Goal: Information Seeking & Learning: Find specific fact

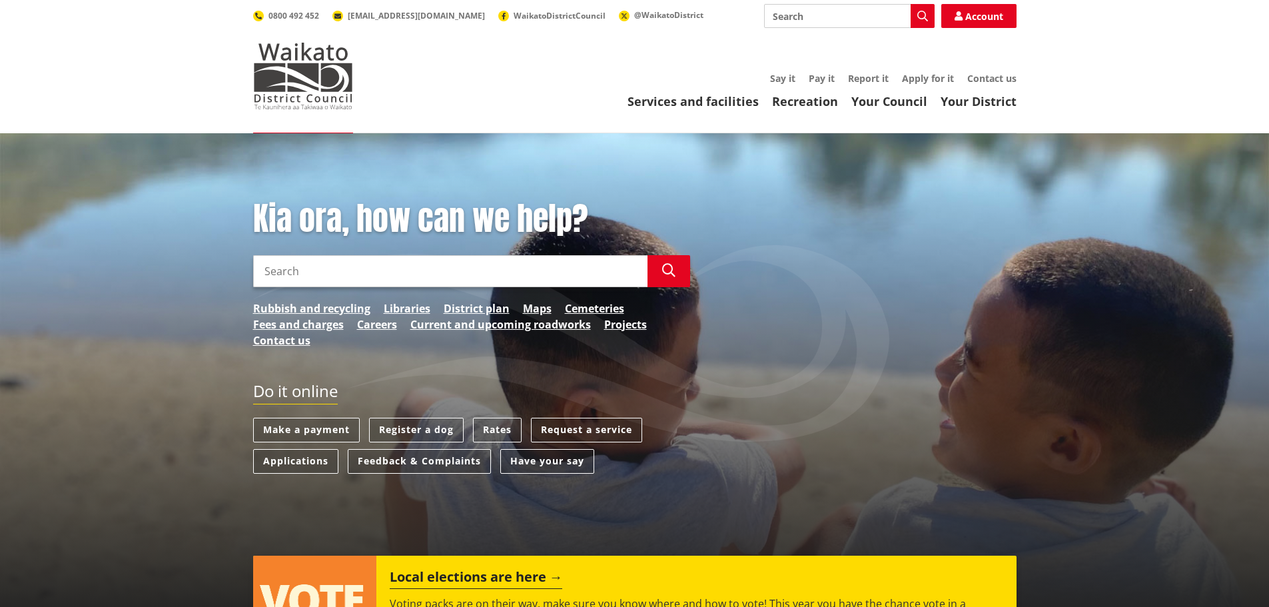
click at [368, 274] on input "Search" at bounding box center [450, 271] width 394 height 32
type input "803e bruntwood road"
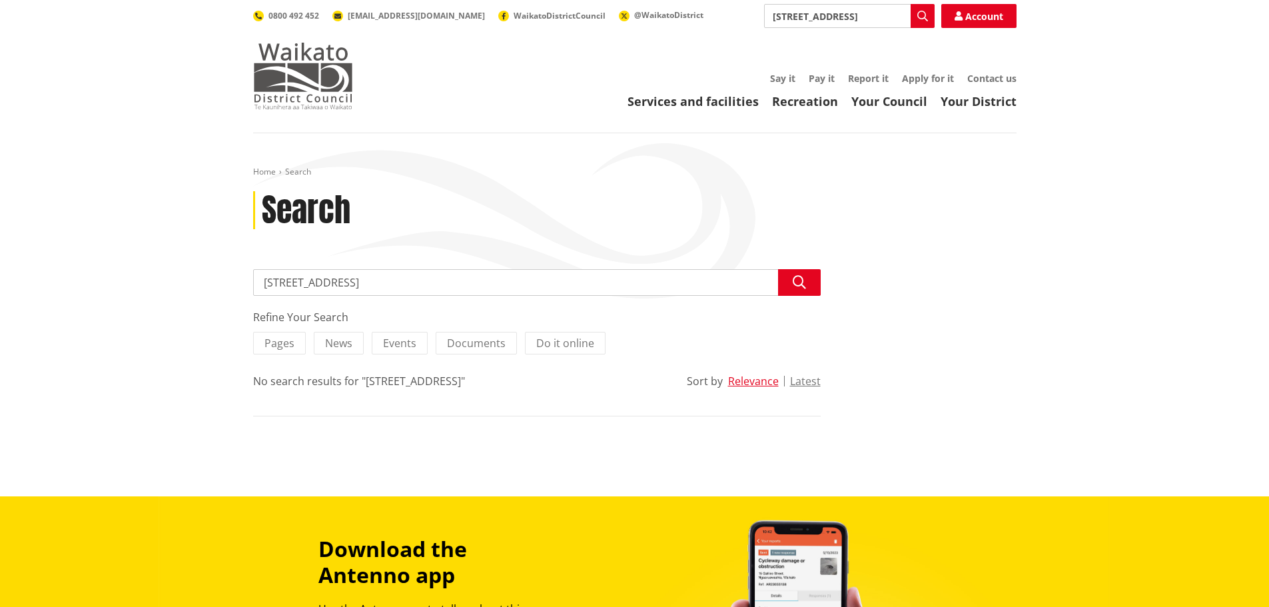
click at [338, 95] on img at bounding box center [303, 76] width 100 height 67
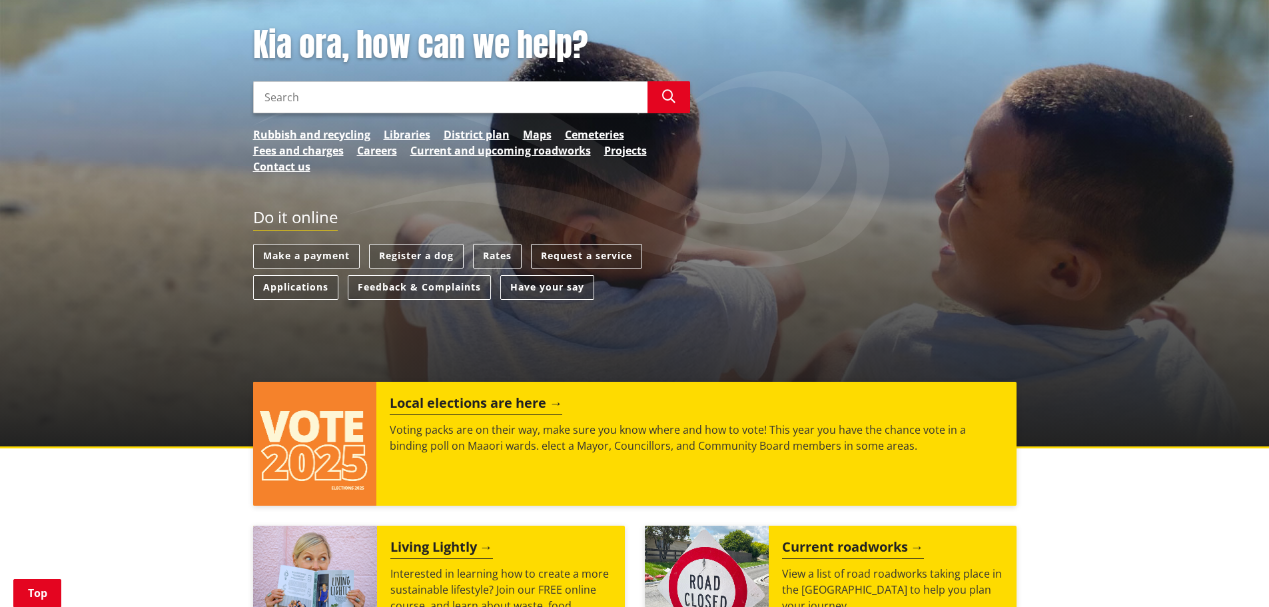
scroll to position [107, 0]
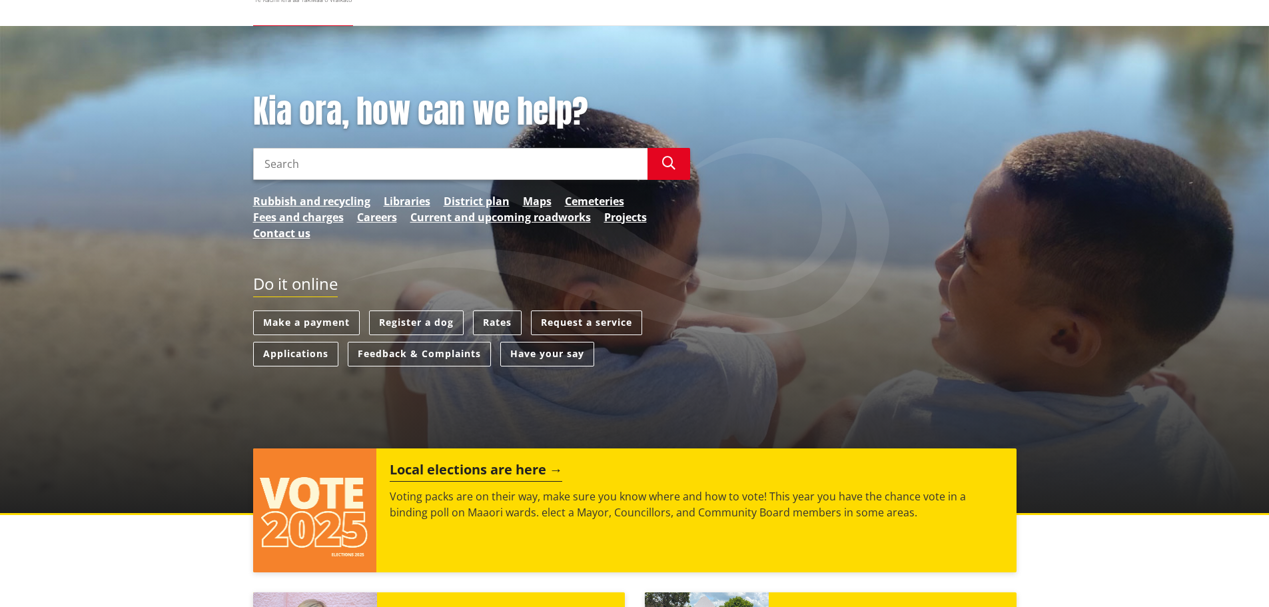
click at [497, 323] on link "Rates" at bounding box center [497, 322] width 49 height 25
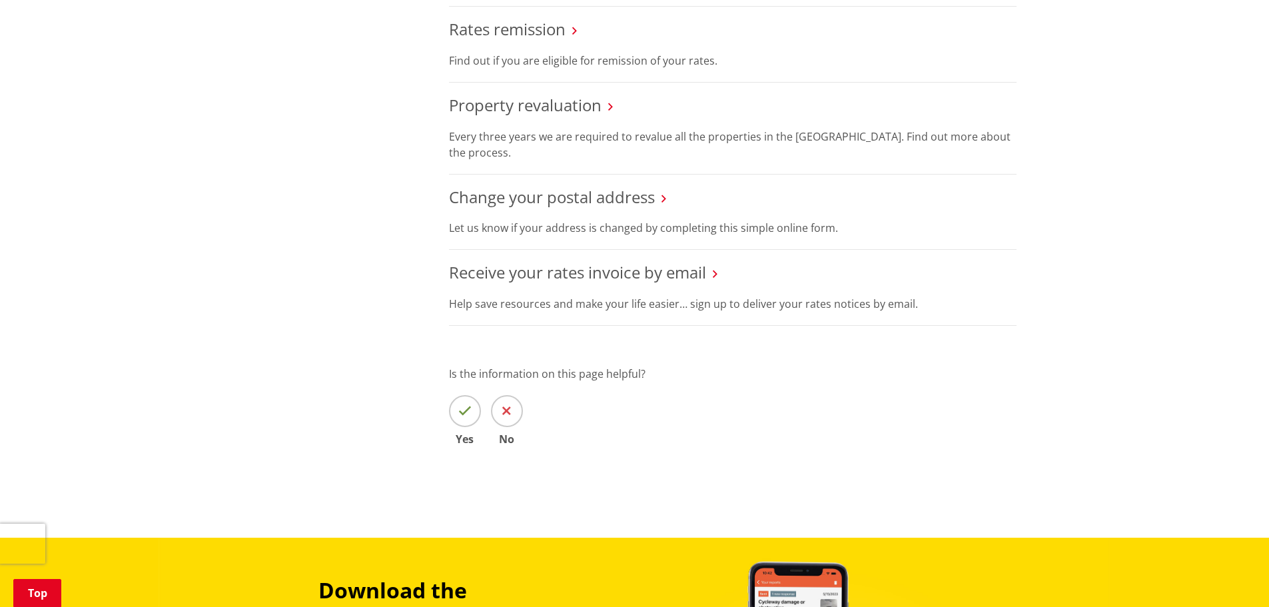
scroll to position [799, 0]
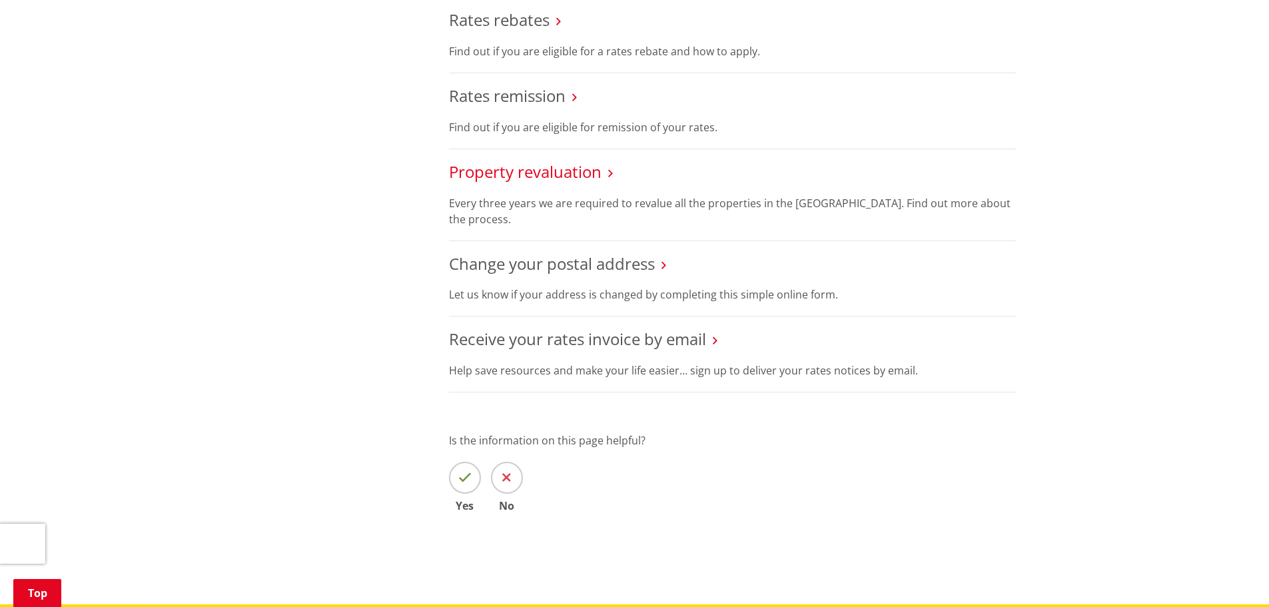
click at [564, 172] on link "Property revaluation" at bounding box center [525, 171] width 152 height 22
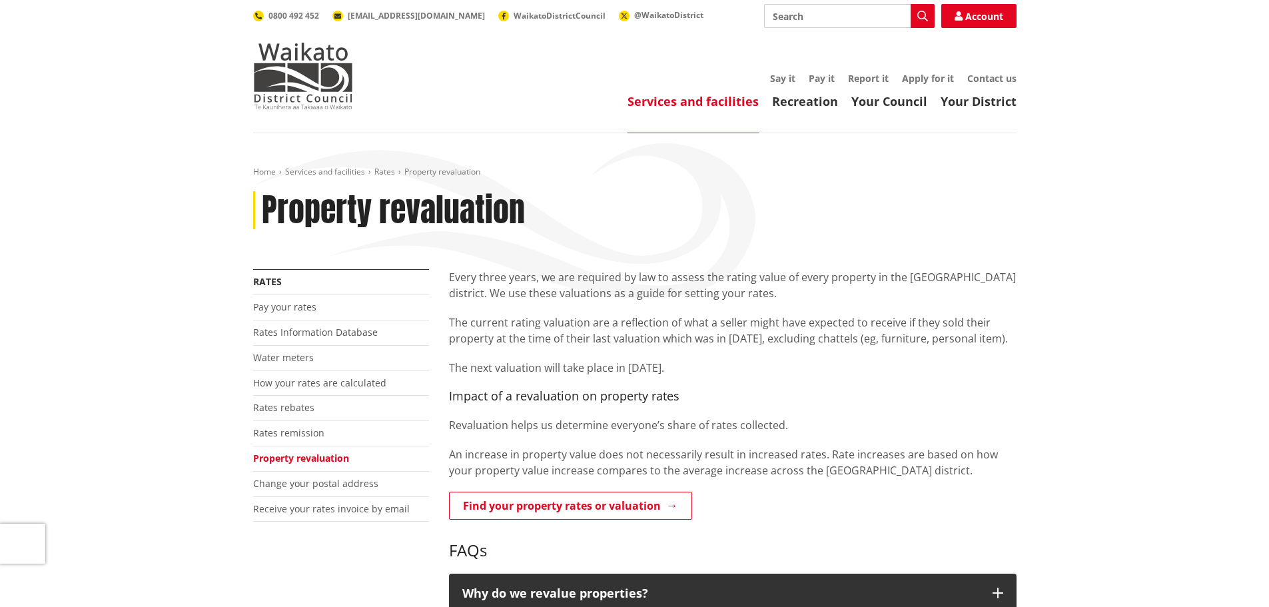
scroll to position [266, 0]
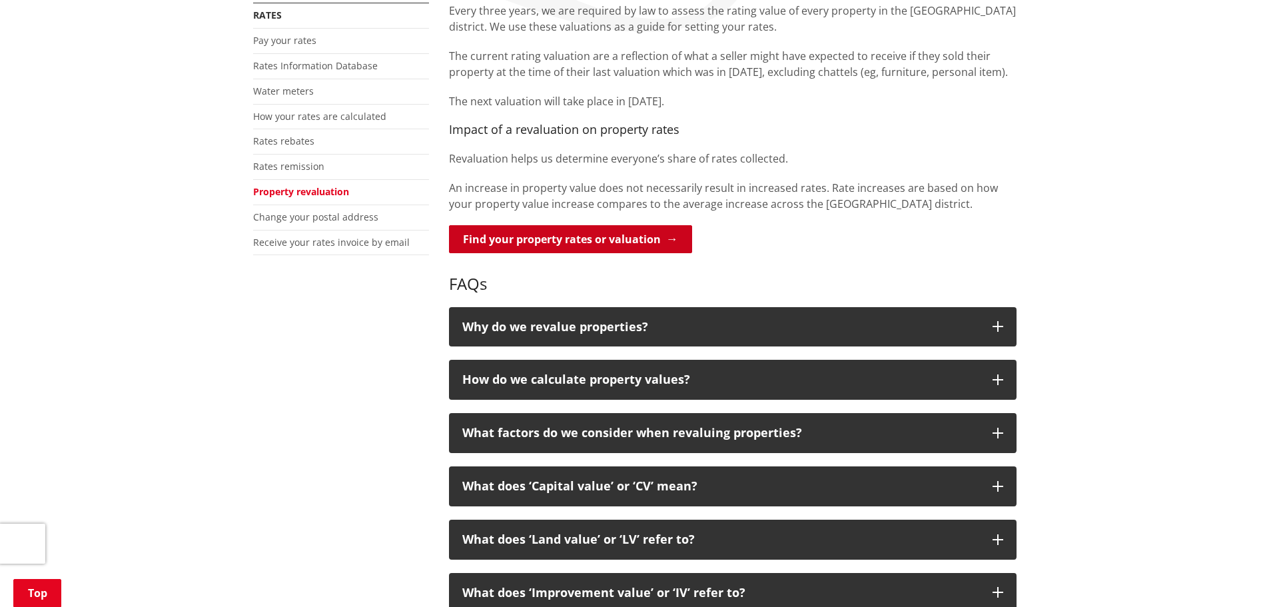
click at [529, 238] on link "Find your property rates or valuation" at bounding box center [570, 239] width 243 height 28
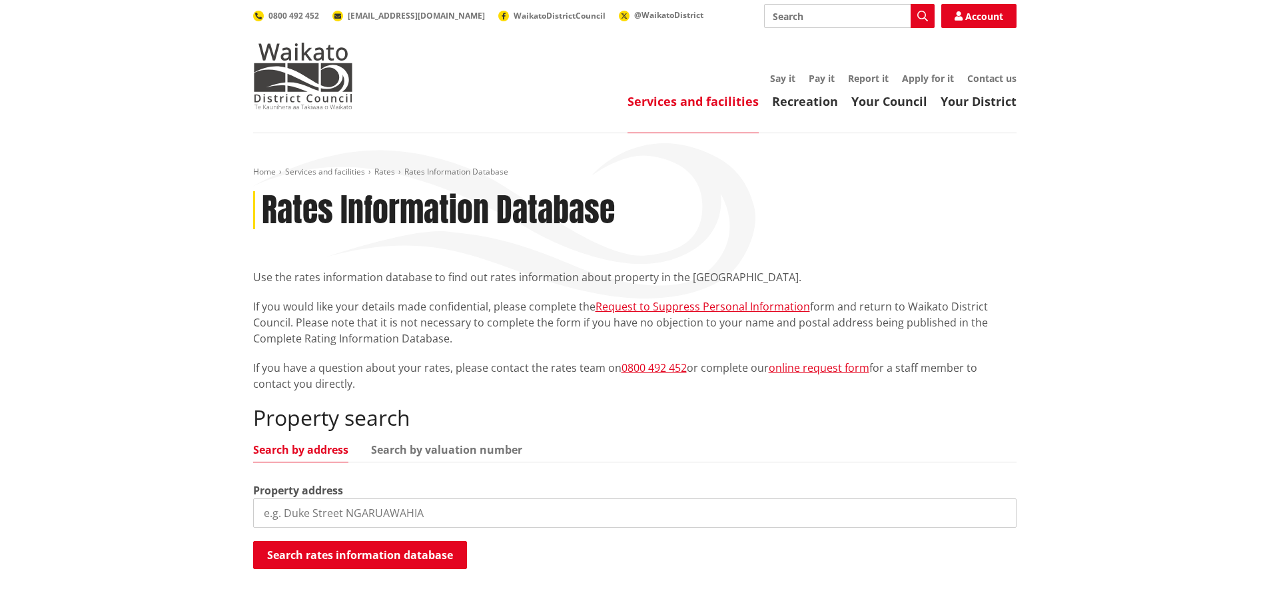
click at [406, 505] on input "search" at bounding box center [634, 512] width 763 height 29
type input "[STREET_ADDRESS]"
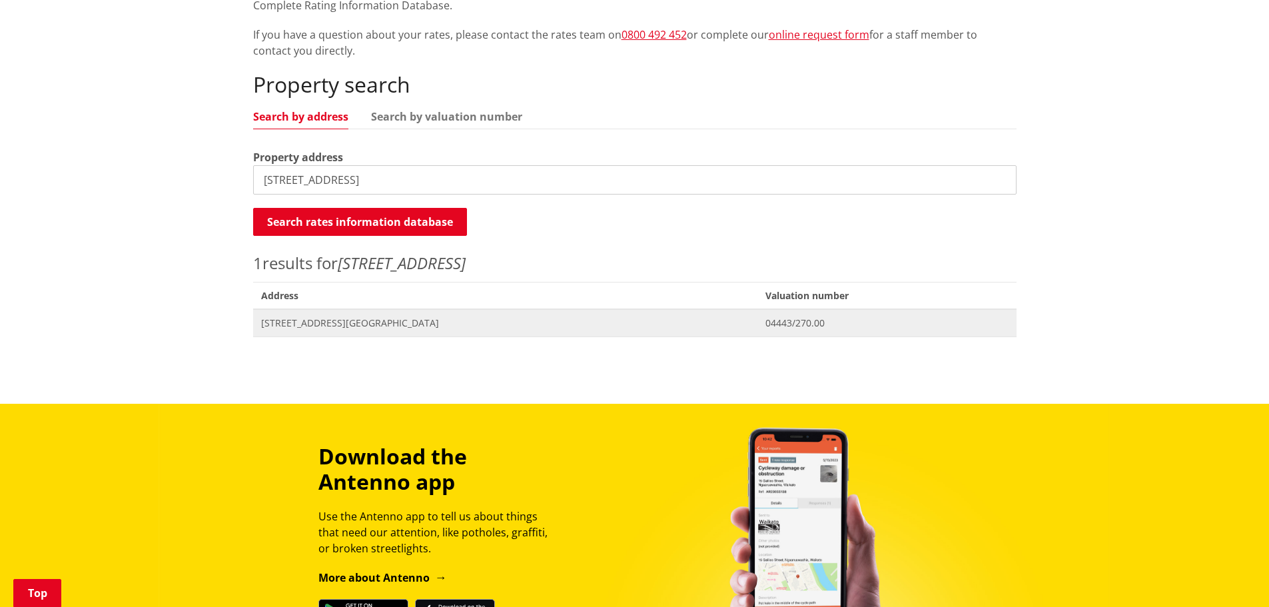
click at [664, 331] on span "Address [STREET_ADDRESS][GEOGRAPHIC_DATA]" at bounding box center [505, 322] width 505 height 27
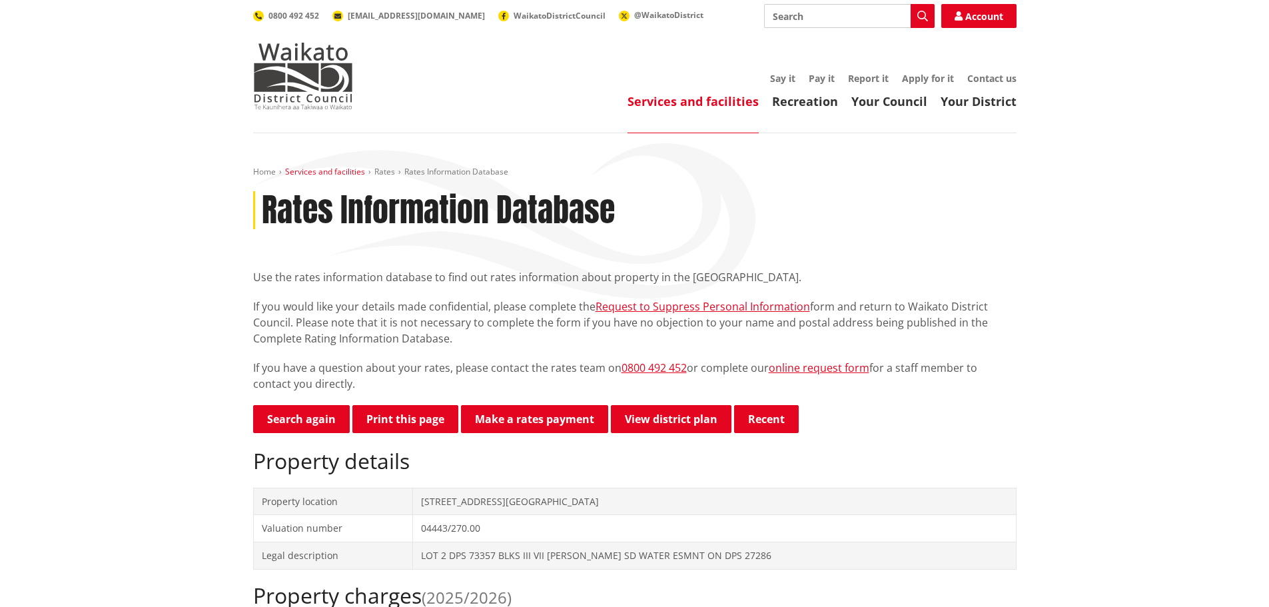
click at [333, 172] on link "Services and facilities" at bounding box center [325, 171] width 80 height 11
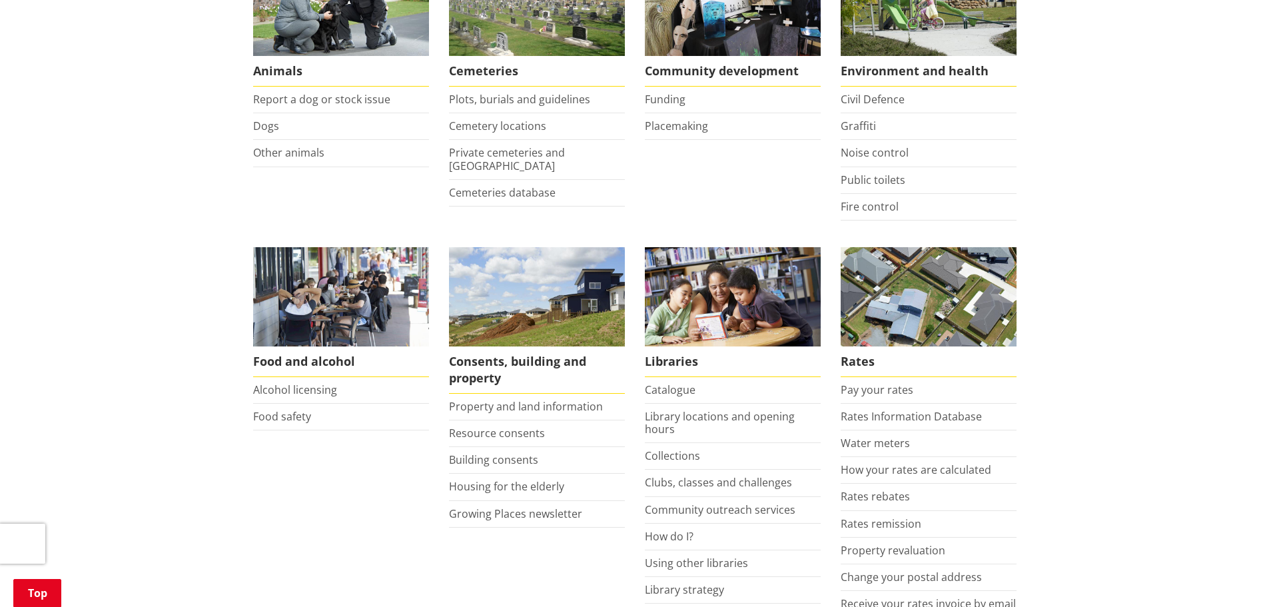
scroll to position [400, 0]
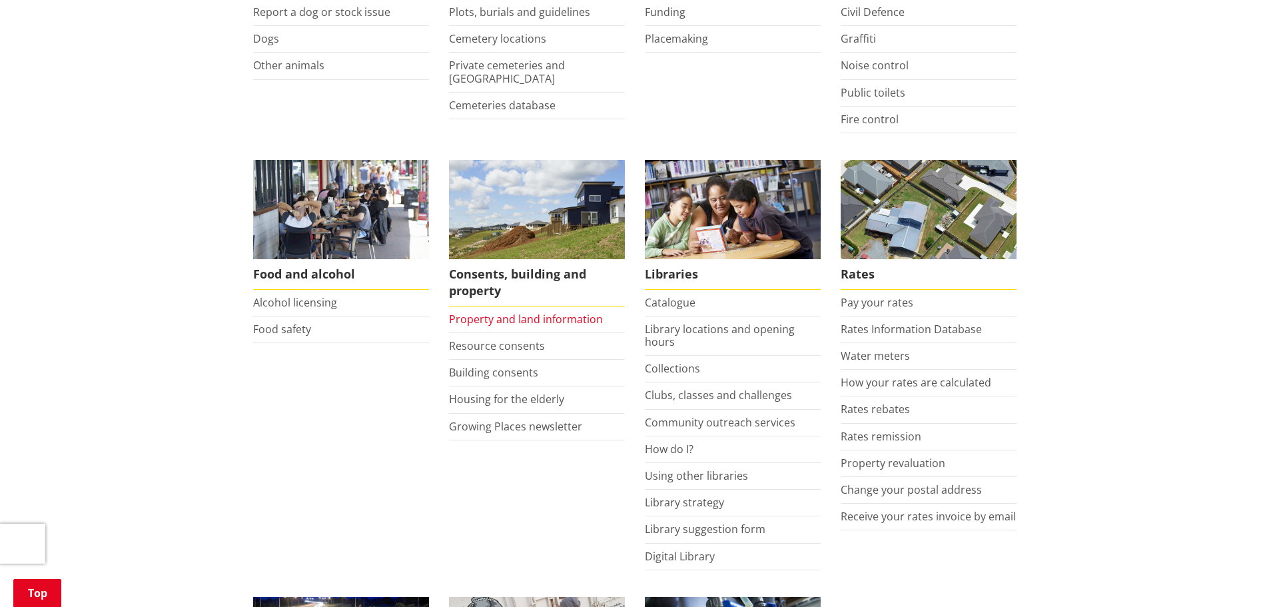
click at [561, 326] on link "Property and land information" at bounding box center [526, 319] width 154 height 15
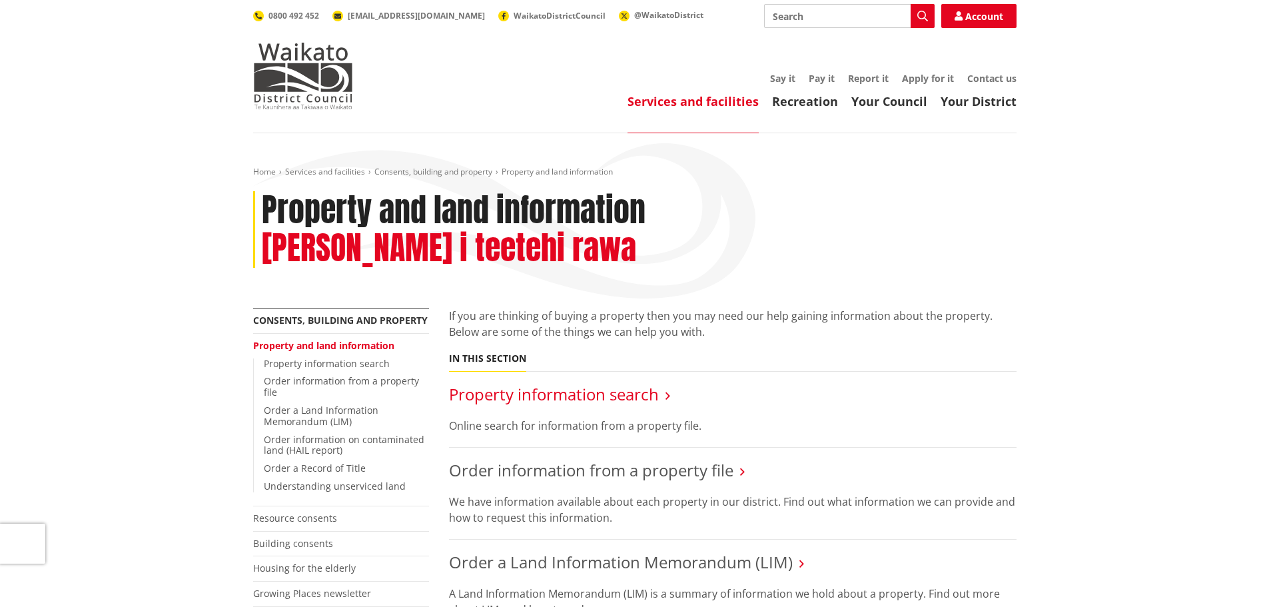
click at [596, 383] on link "Property information search" at bounding box center [554, 394] width 210 height 22
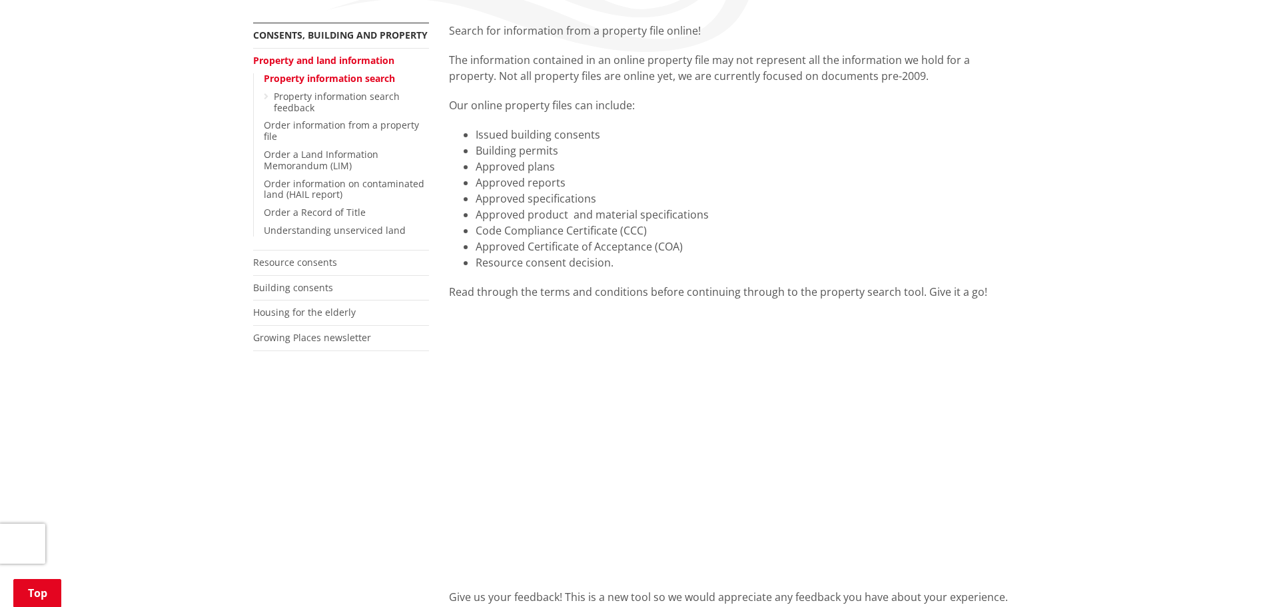
scroll to position [266, 0]
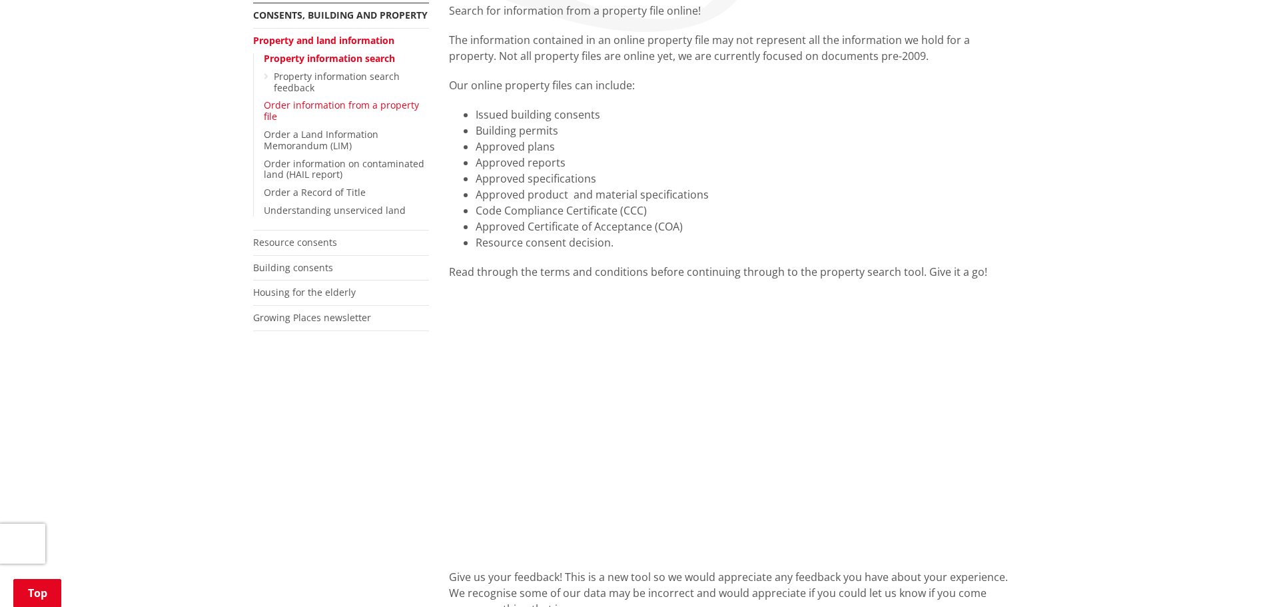
click at [358, 107] on link "Order information from a property file" at bounding box center [341, 111] width 155 height 24
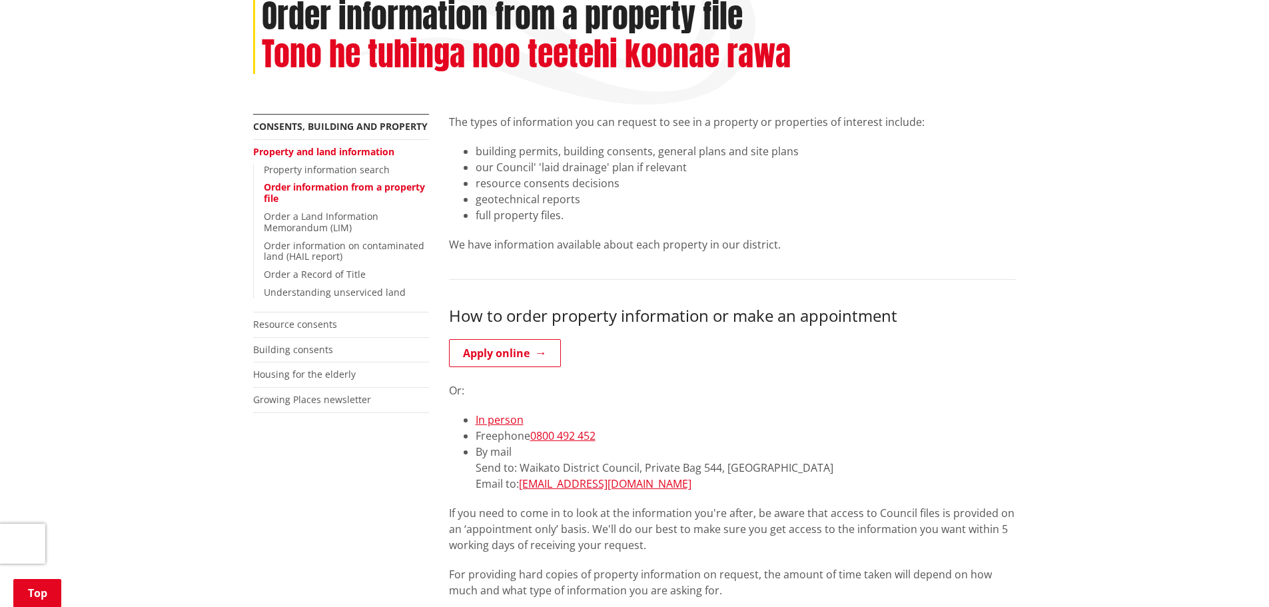
scroll to position [67, 0]
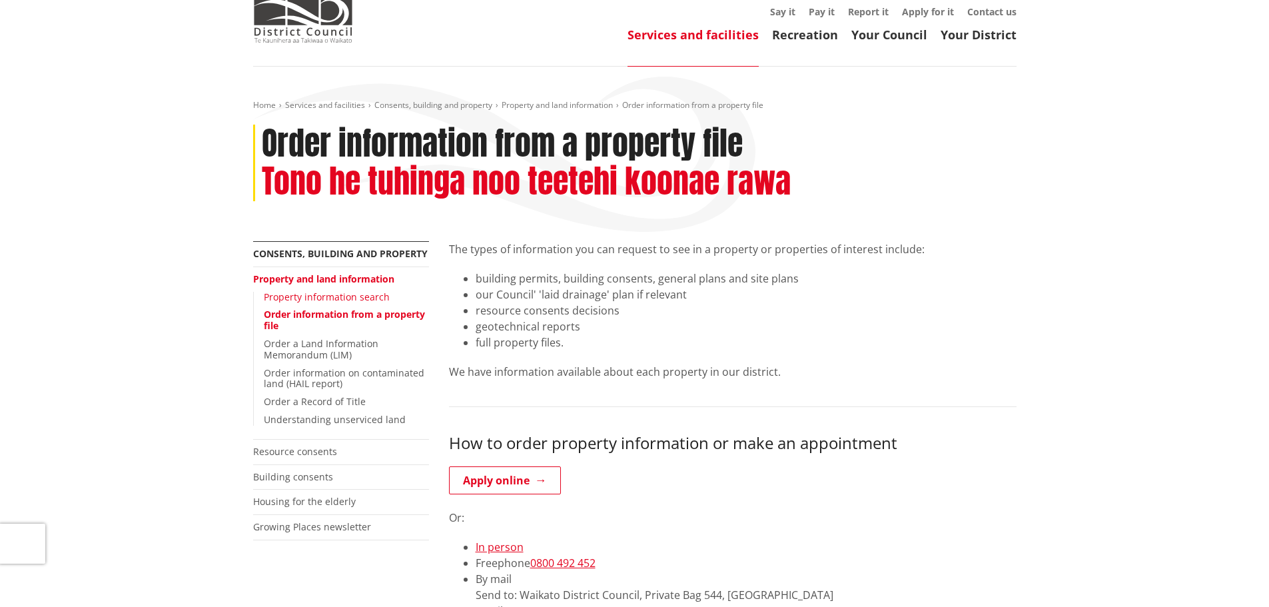
click at [284, 297] on link "Property information search" at bounding box center [327, 296] width 126 height 13
